Goal: Task Accomplishment & Management: Complete application form

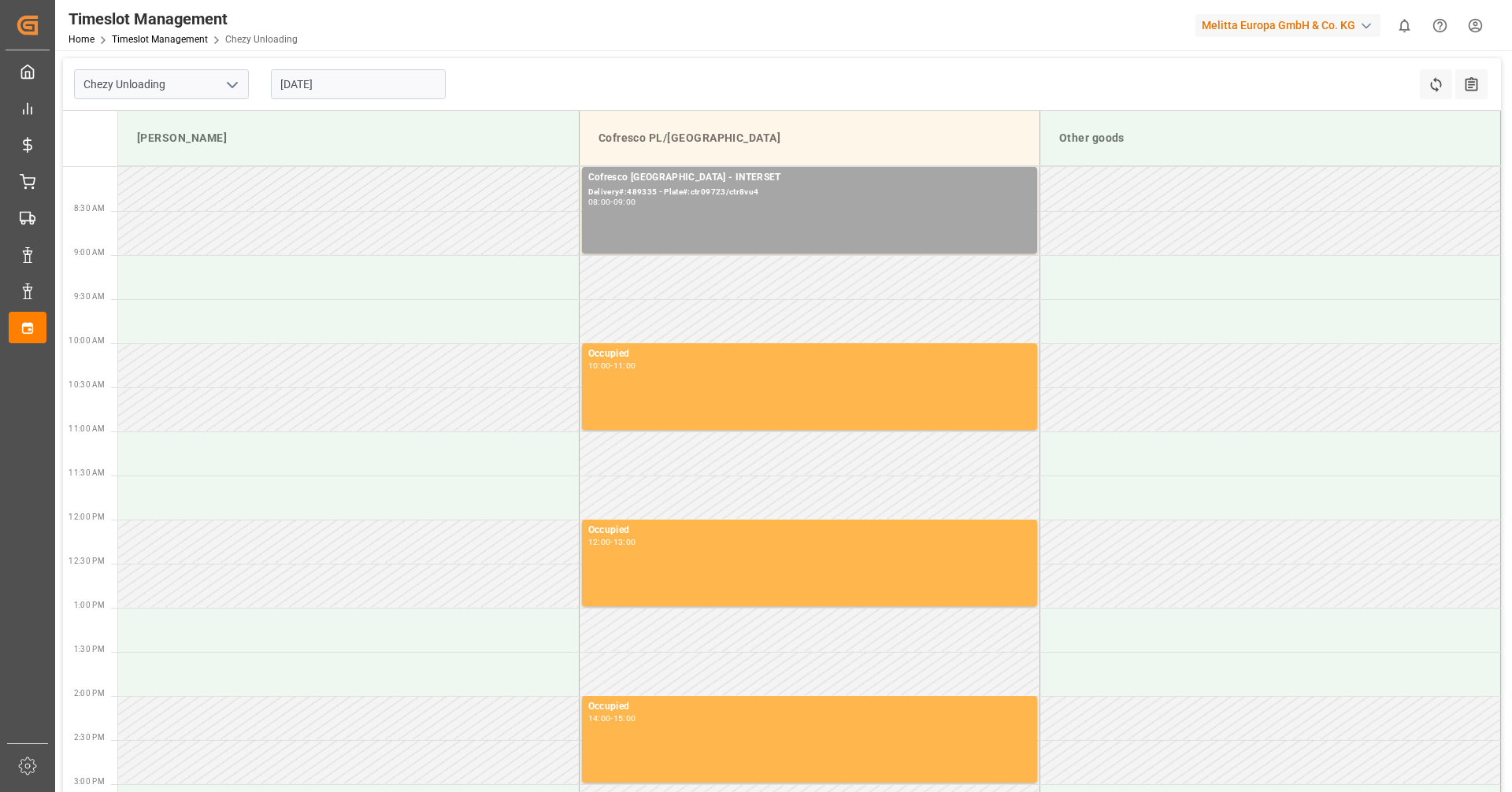
click at [375, 89] on input "[DATE]" at bounding box center [358, 84] width 175 height 30
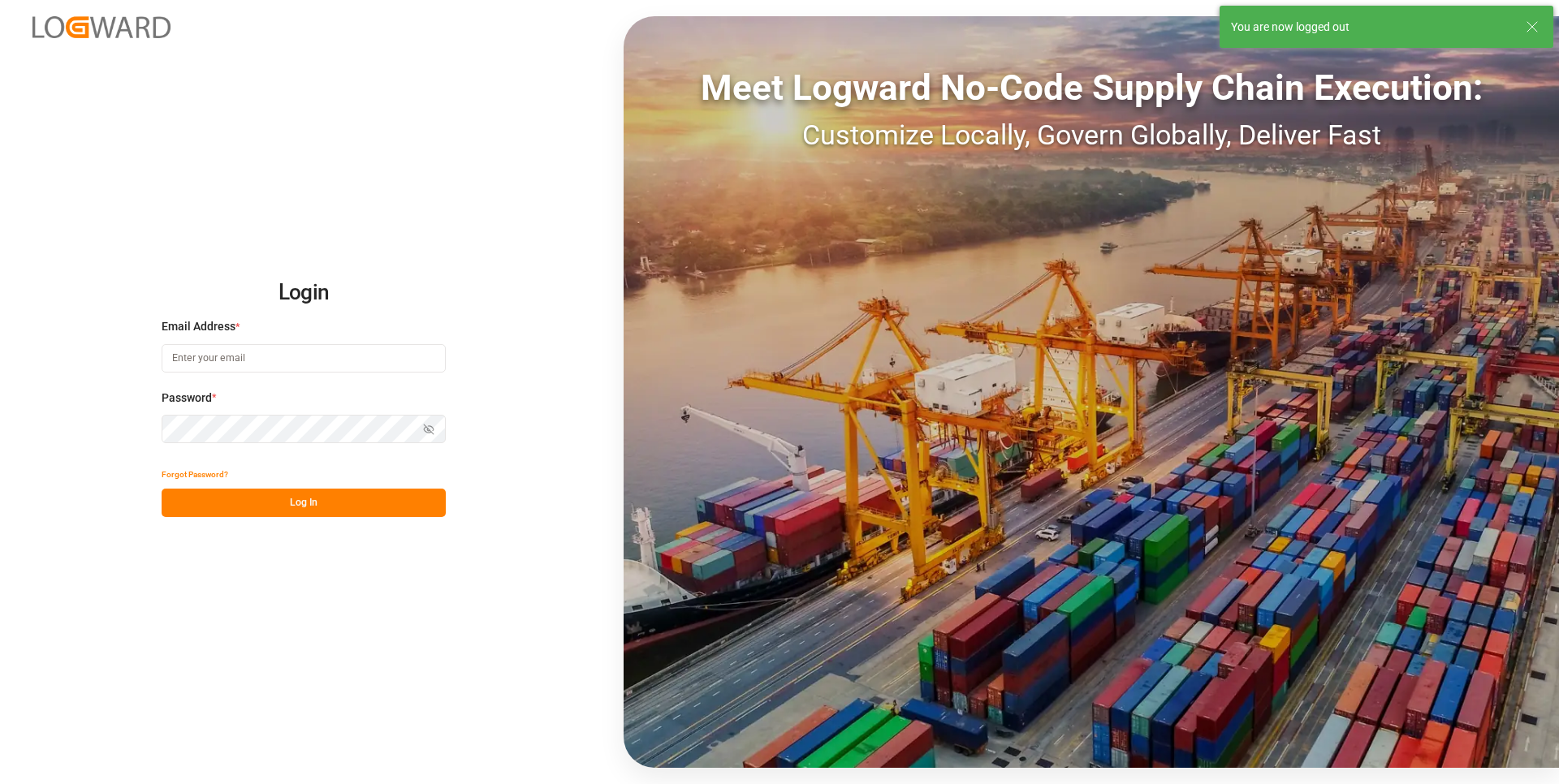
type input "[PERSON_NAME][EMAIL_ADDRESS][DOMAIN_NAME]"
click at [311, 496] on button "Log In" at bounding box center [303, 503] width 284 height 29
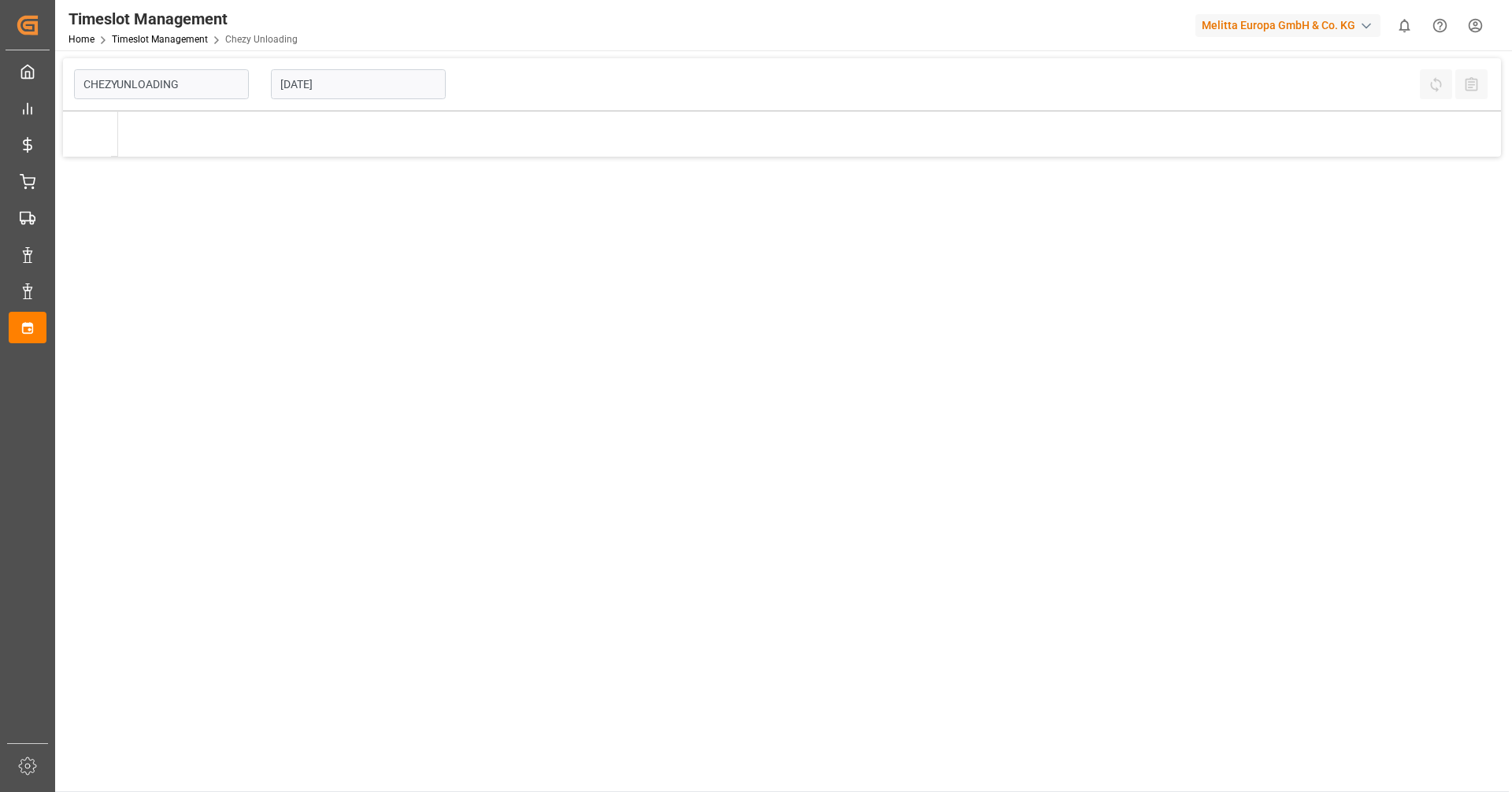
type input "Chezy Unloading"
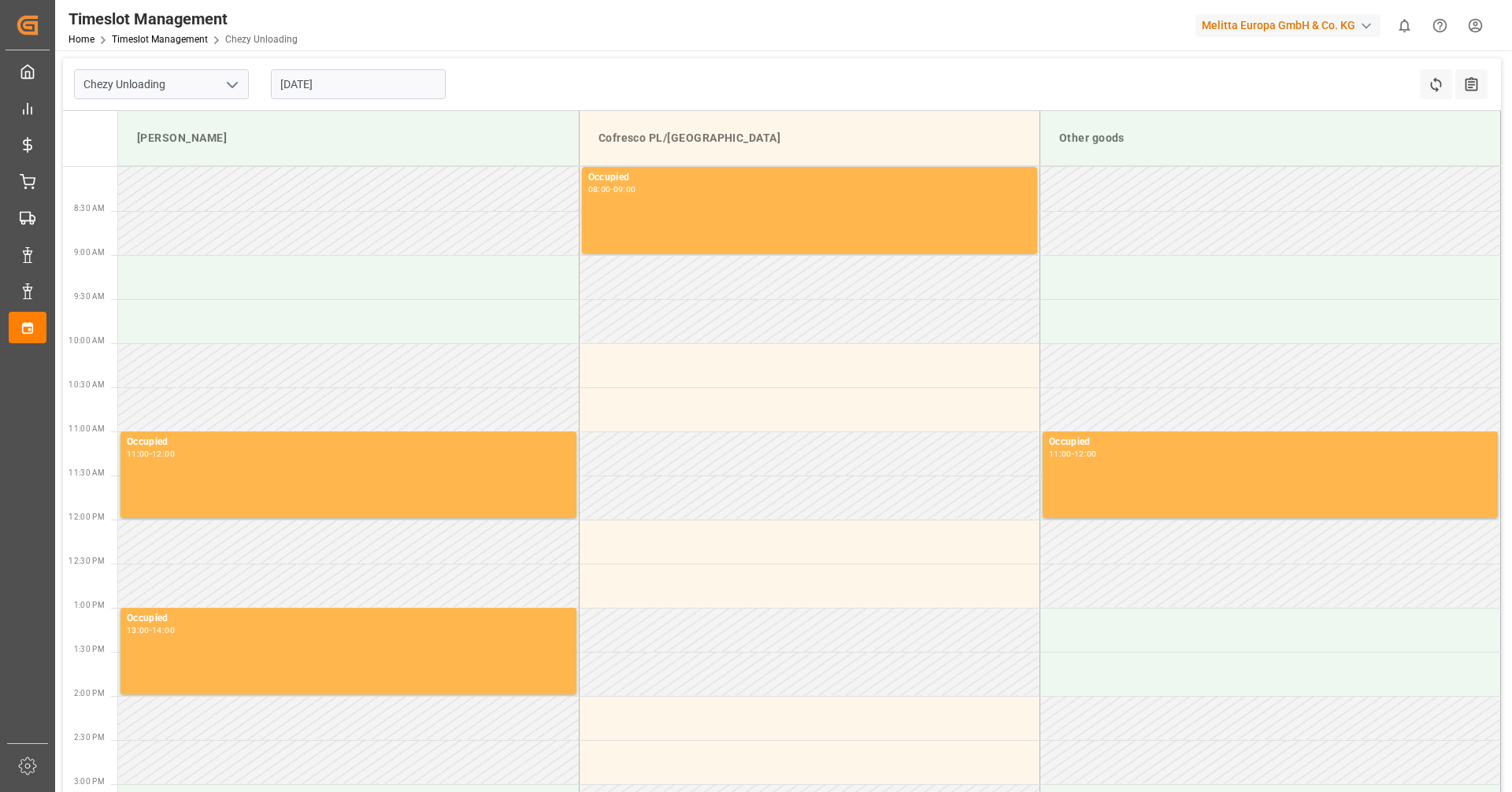
click at [348, 85] on input "[DATE]" at bounding box center [358, 84] width 175 height 30
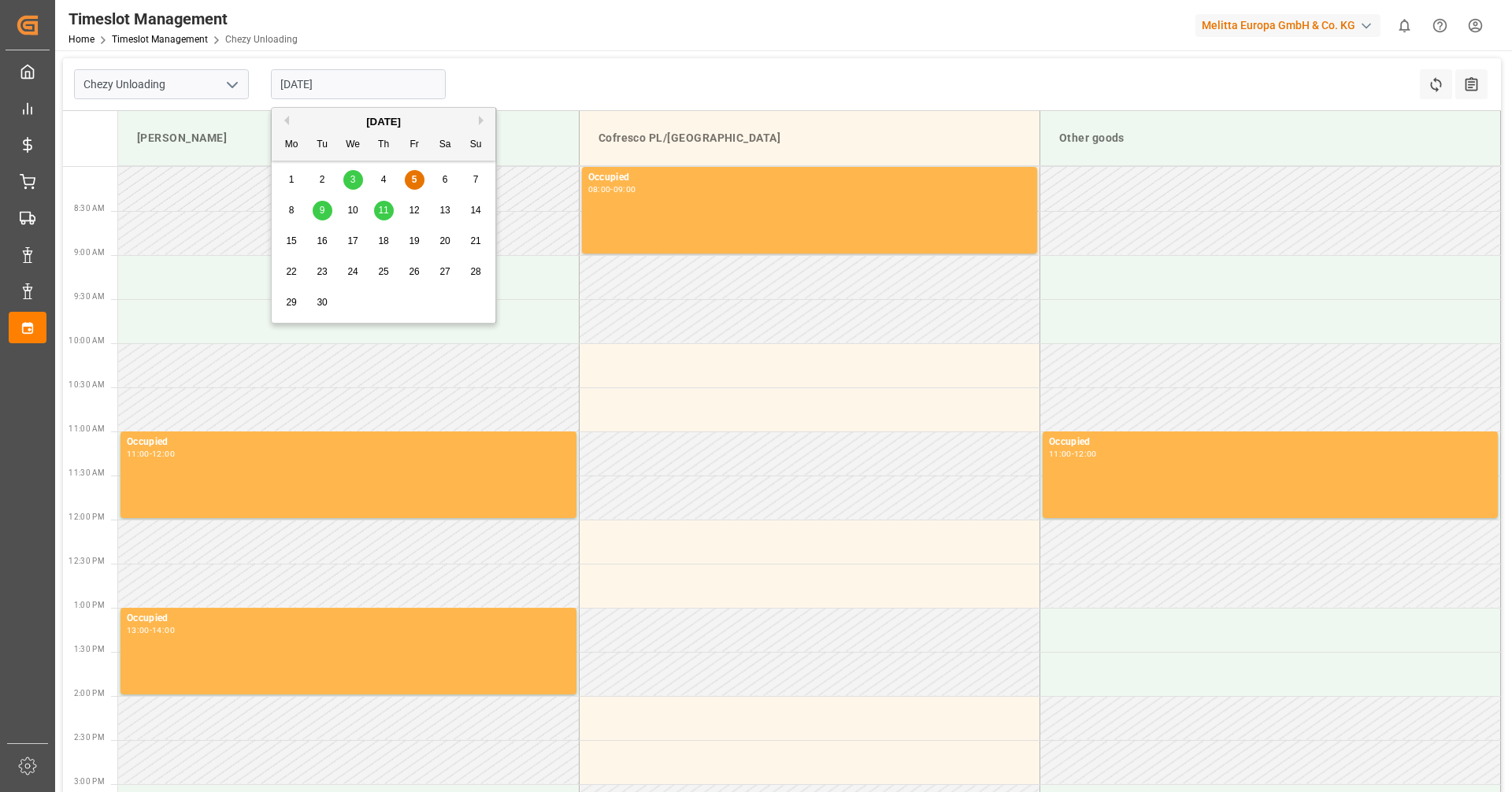
click at [321, 204] on div "9" at bounding box center [322, 211] width 20 height 19
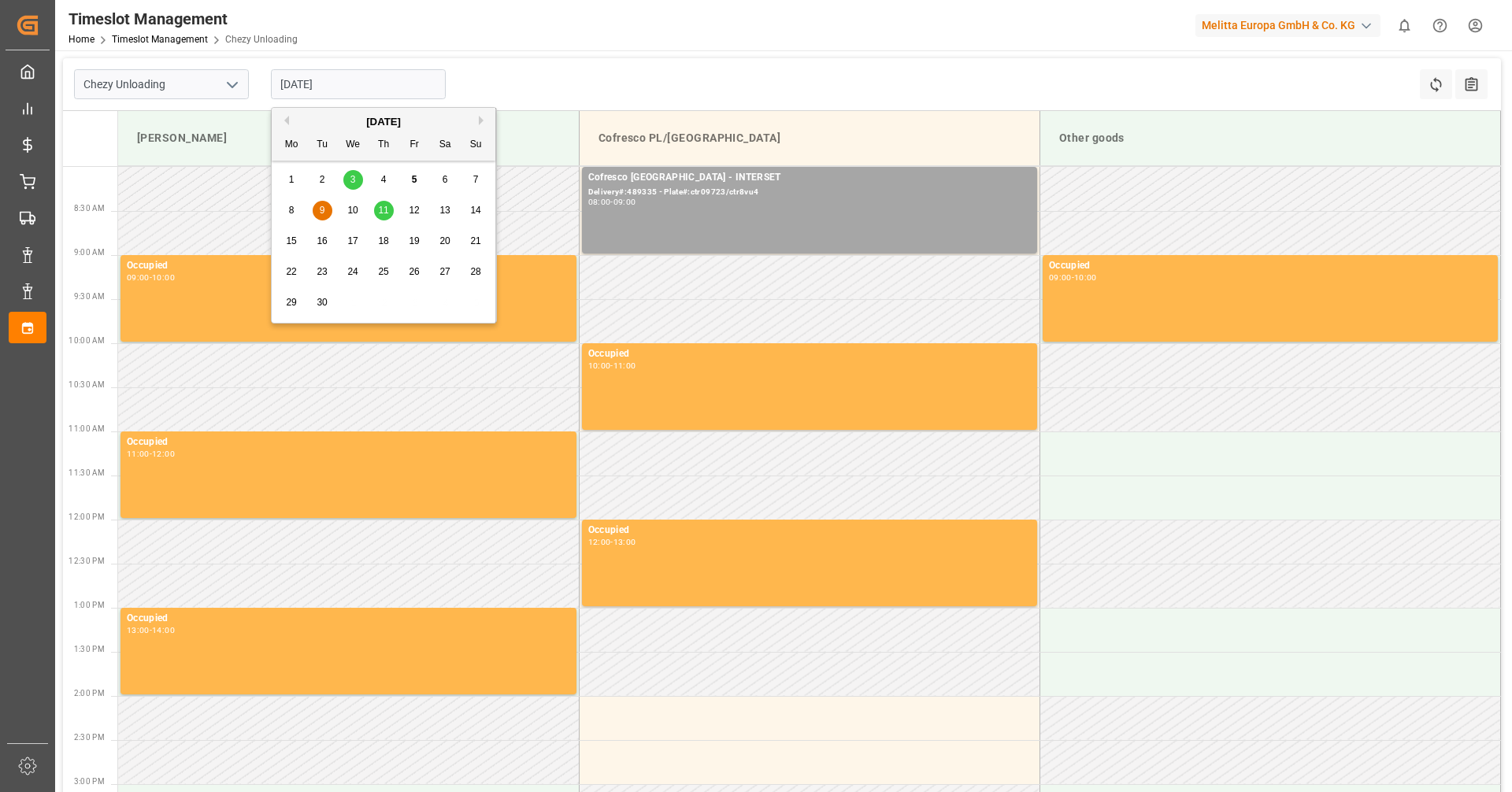
click at [392, 80] on input "[DATE]" at bounding box center [358, 84] width 175 height 30
click at [380, 209] on span "11" at bounding box center [383, 210] width 10 height 11
type input "[DATE]"
